Goal: Complete application form

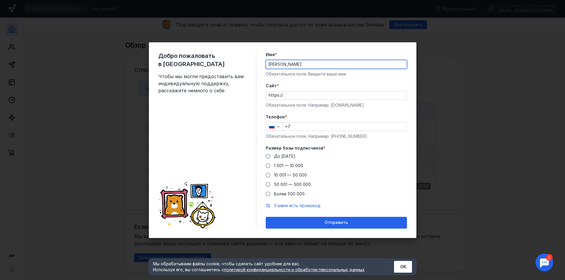
type input "[PERSON_NAME]"
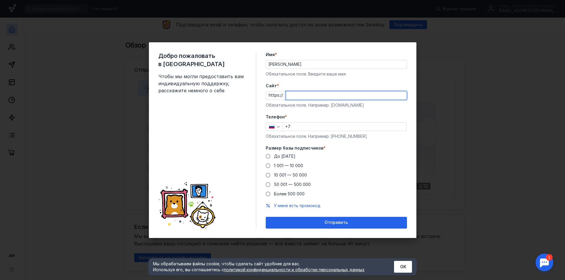
paste input "[DOMAIN_NAME]"
type input "[DOMAIN_NAME]"
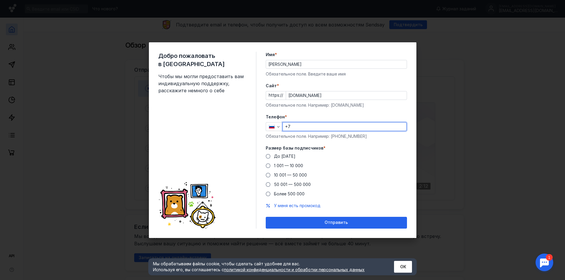
click at [299, 128] on input "+7" at bounding box center [344, 127] width 123 height 8
type input "[PHONE_NUMBER]"
click at [278, 166] on span "1 001 — 10 000" at bounding box center [288, 165] width 29 height 5
click at [0, 0] on input "1 001 — 10 000" at bounding box center [0, 0] width 0 height 0
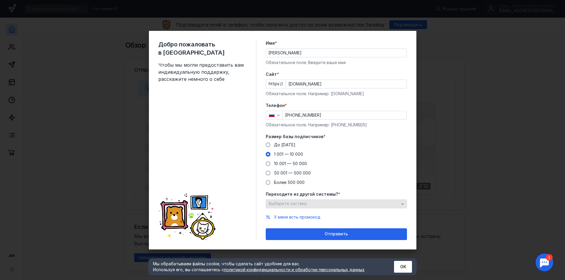
click at [329, 206] on div "Выберите систему" at bounding box center [333, 203] width 133 height 5
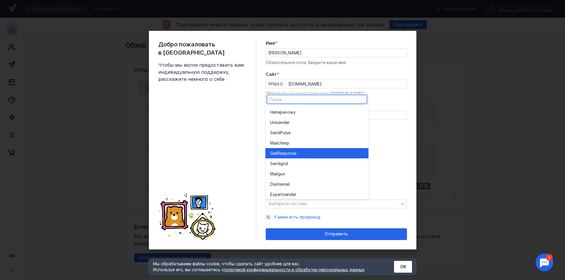
scroll to position [32, 0]
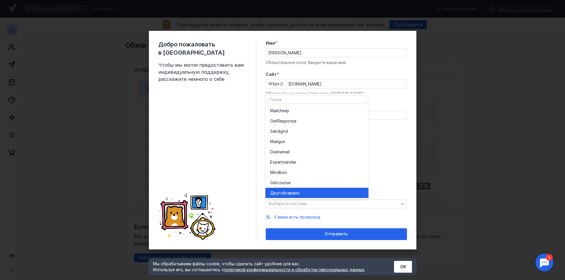
click at [310, 194] on div "Другой сервис" at bounding box center [316, 193] width 93 height 6
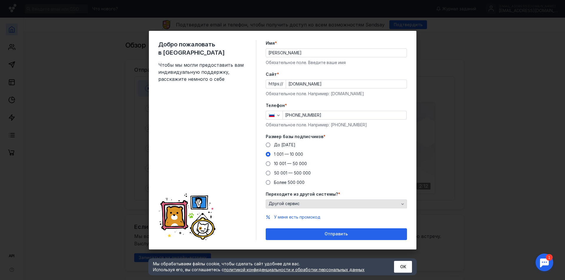
click at [324, 203] on div "Другой сервис" at bounding box center [333, 203] width 133 height 5
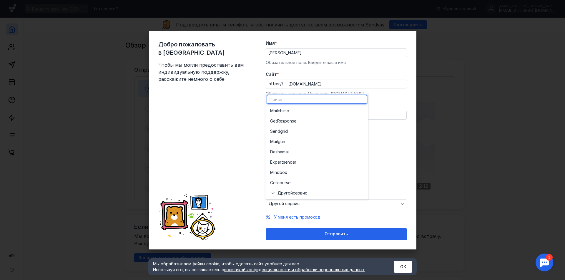
click at [323, 232] on div "Отправить" at bounding box center [335, 234] width 135 height 5
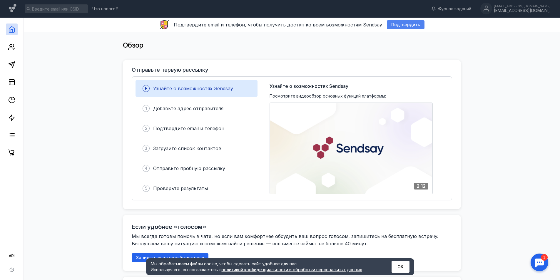
click at [395, 26] on span "Подтвердить" at bounding box center [405, 24] width 29 height 5
